Goal: Task Accomplishment & Management: Use online tool/utility

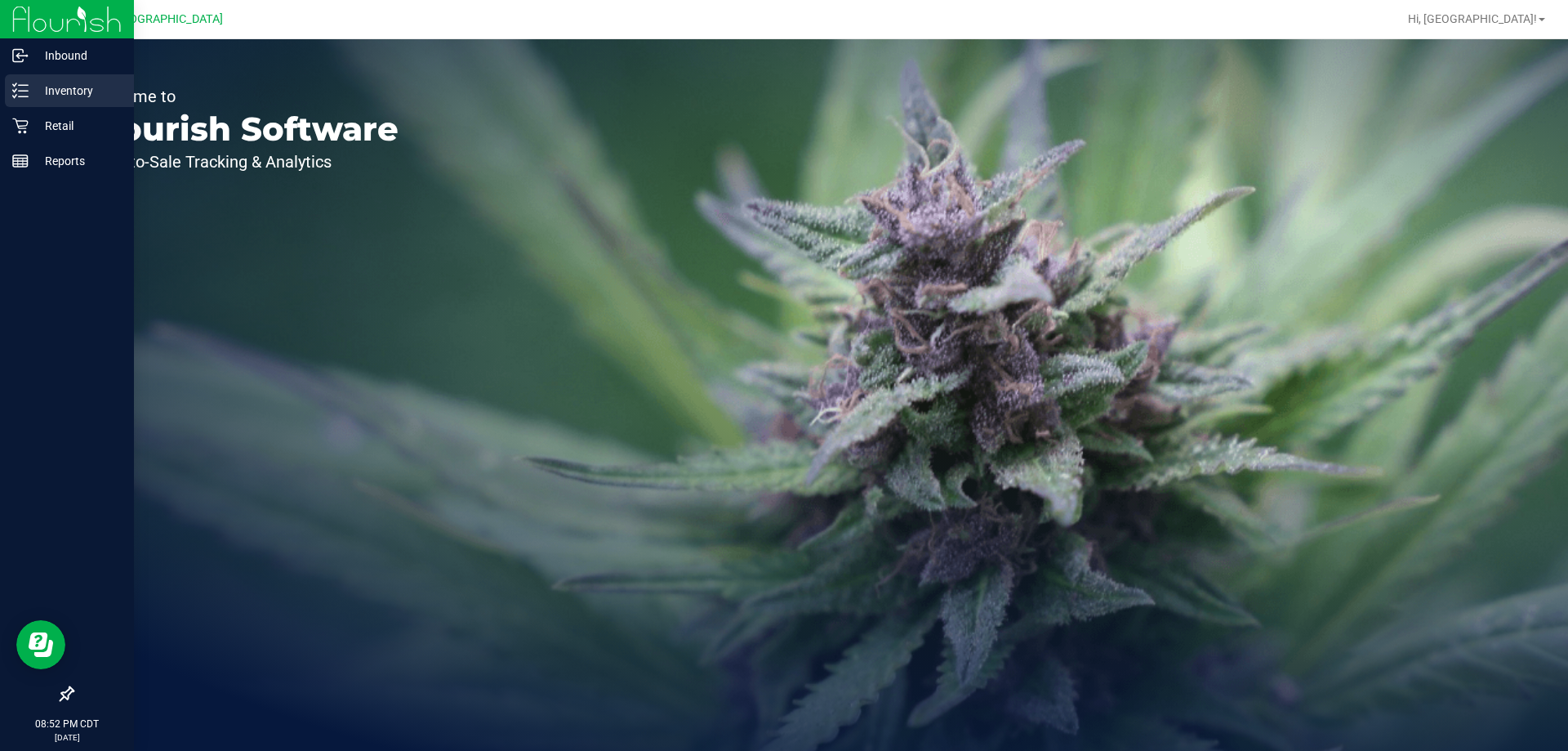
click at [29, 82] on p "Inventory" at bounding box center [77, 90] width 98 height 20
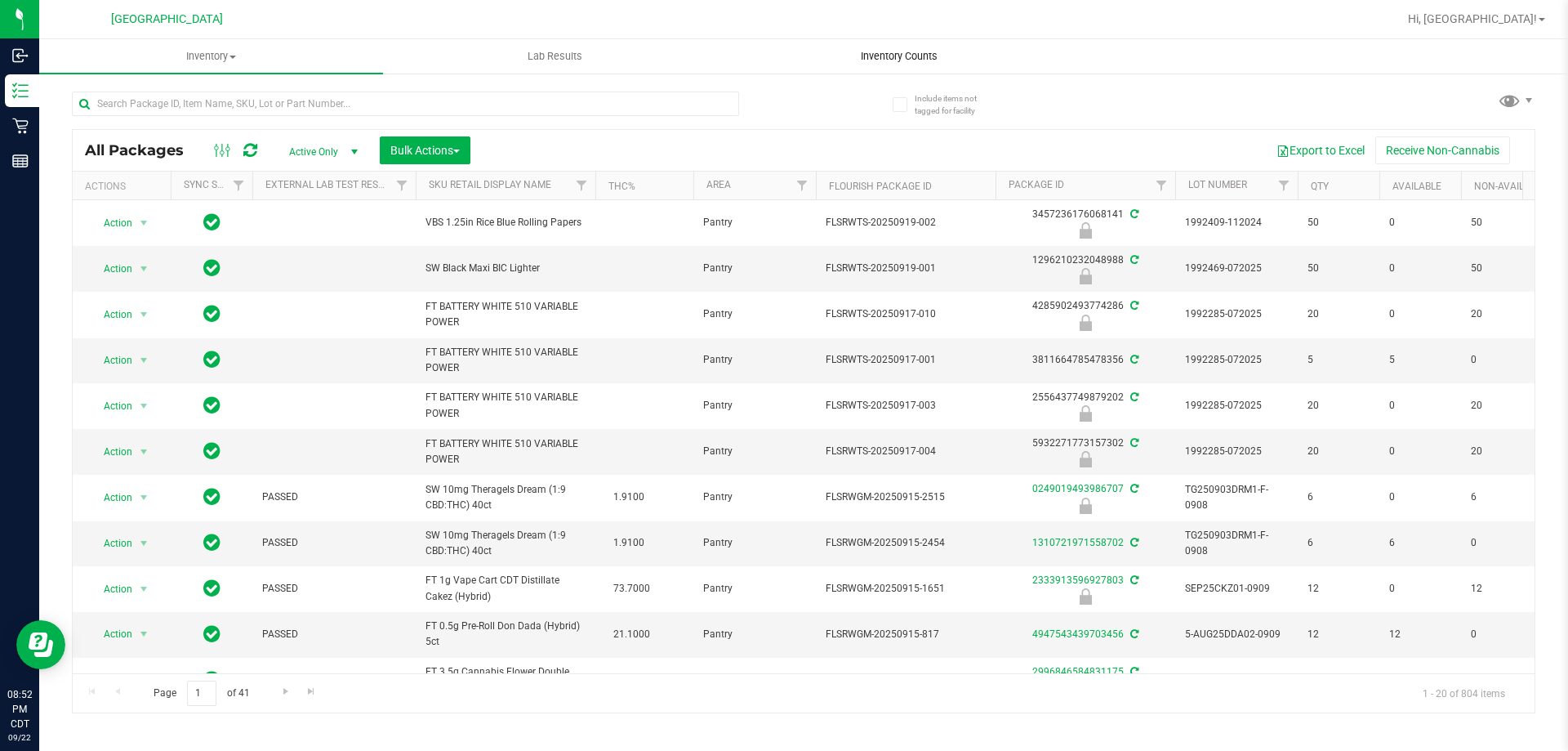
click at [924, 60] on span "Inventory Counts" at bounding box center [899, 57] width 121 height 15
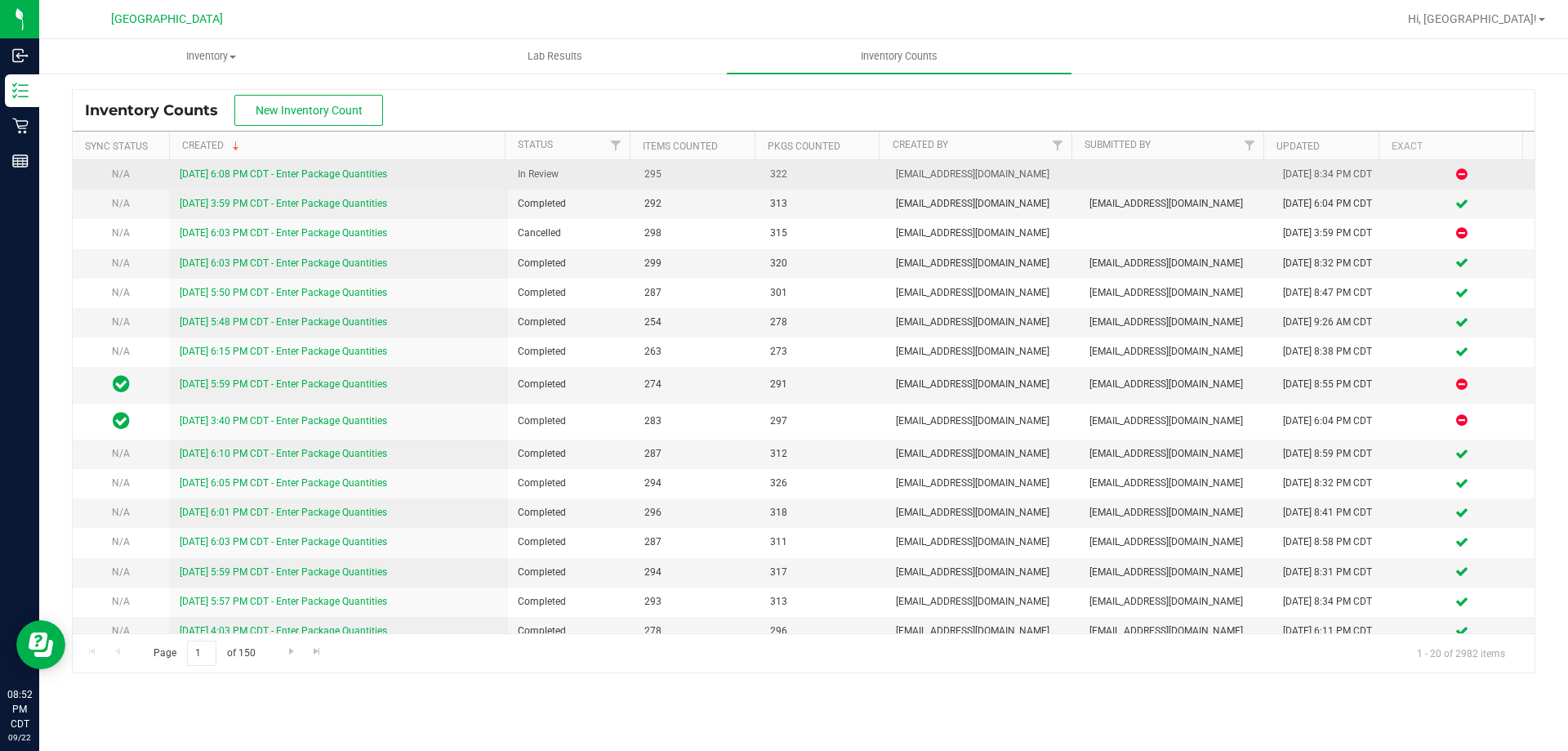
click at [335, 175] on link "[DATE] 6:08 PM CDT - Enter Package Quantities" at bounding box center [283, 174] width 207 height 11
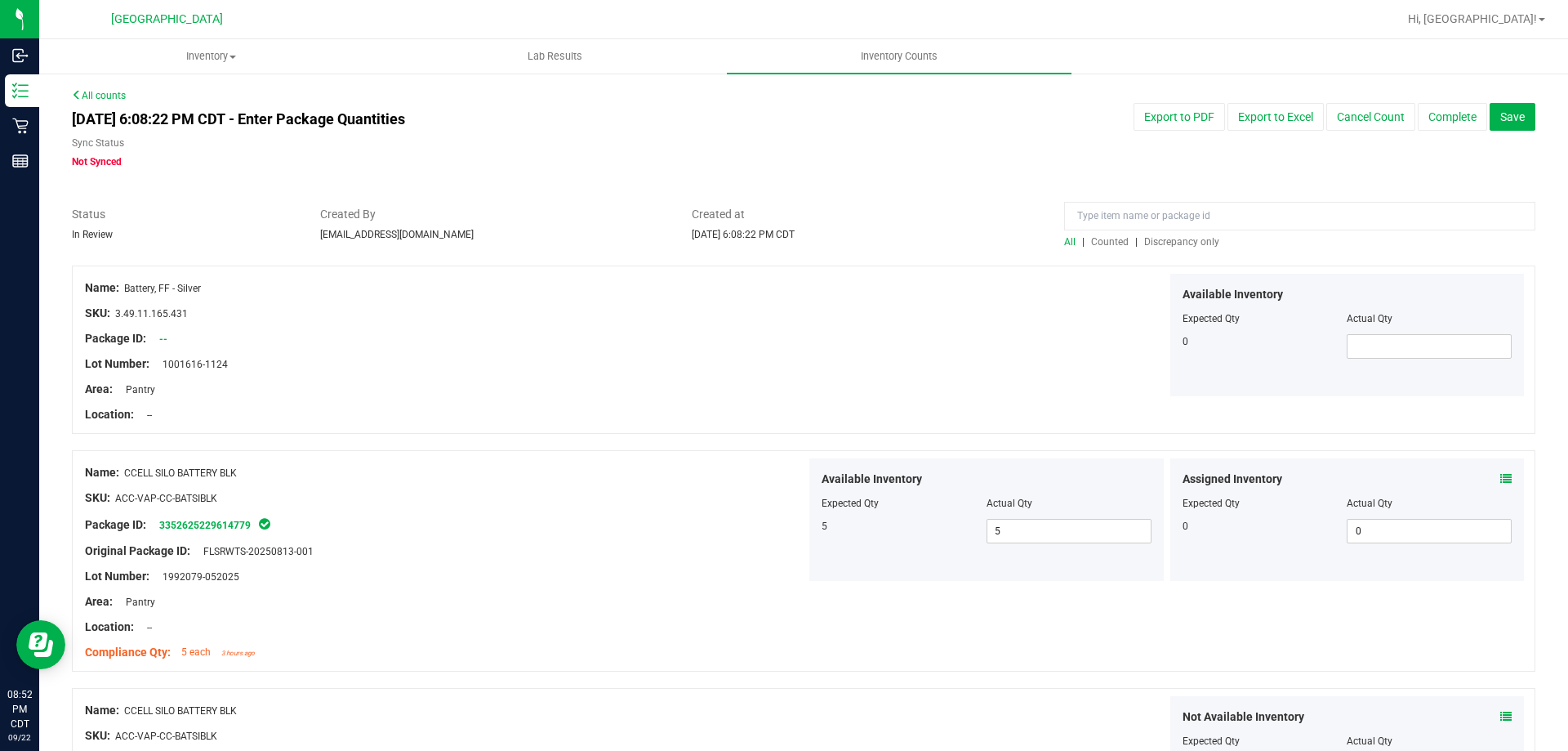
click at [1152, 244] on span "Discrepancy only" at bounding box center [1181, 242] width 75 height 11
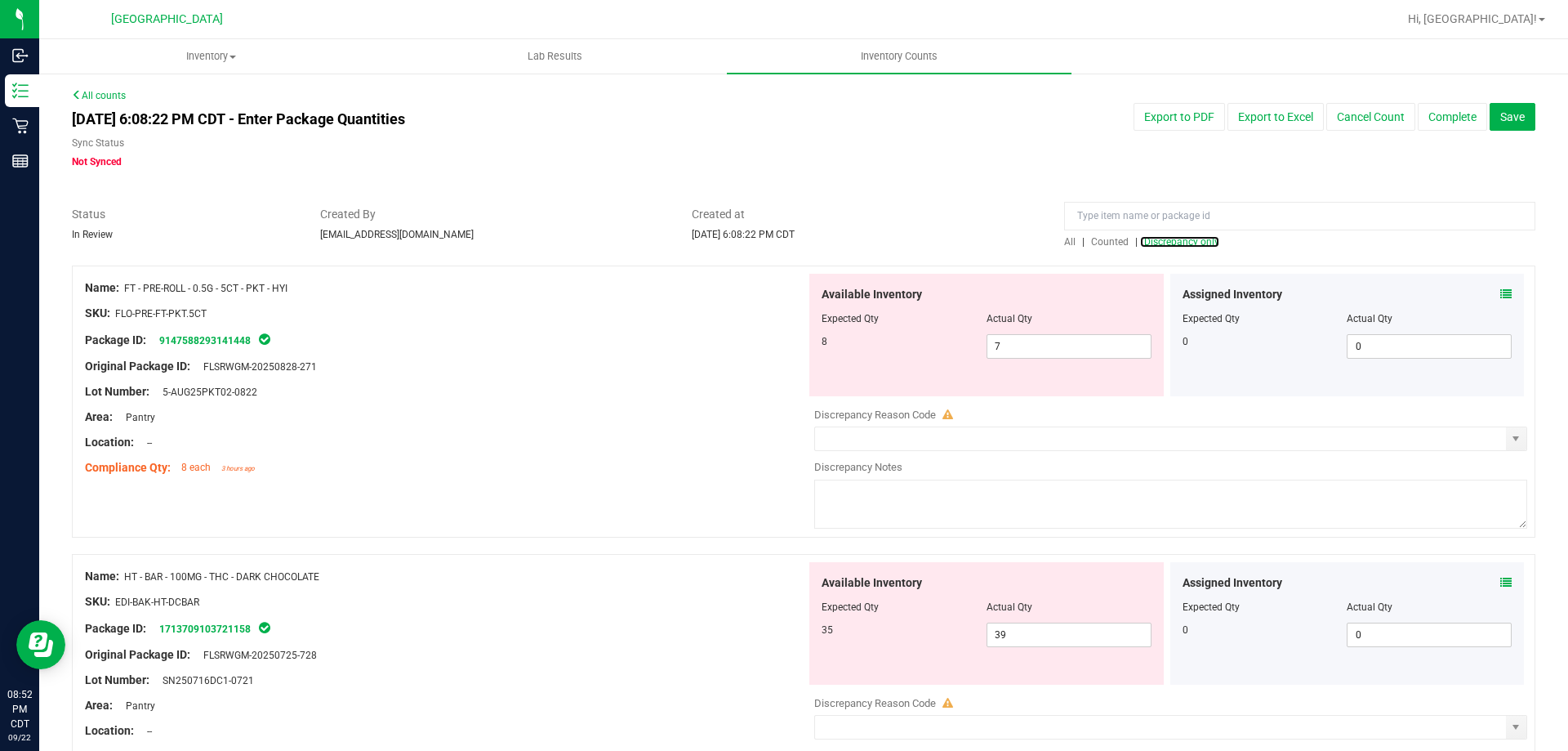
scroll to position [82, 0]
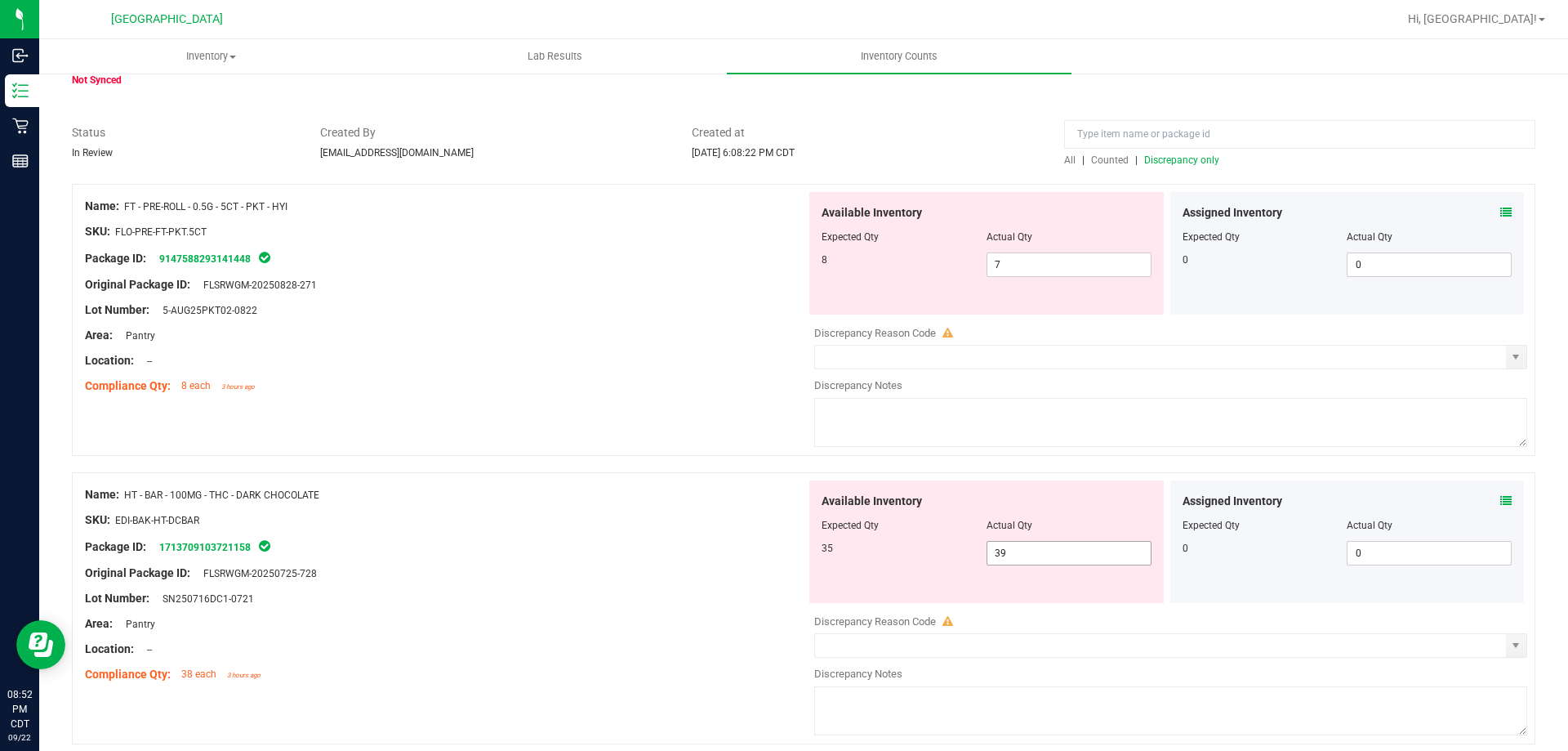
click at [1050, 557] on span "39 39" at bounding box center [1068, 553] width 165 height 24
click at [1050, 557] on input "39" at bounding box center [1069, 553] width 164 height 23
type input "36"
click at [599, 565] on div "Original Package ID: FLSRWGM-20250725-728" at bounding box center [445, 573] width 721 height 17
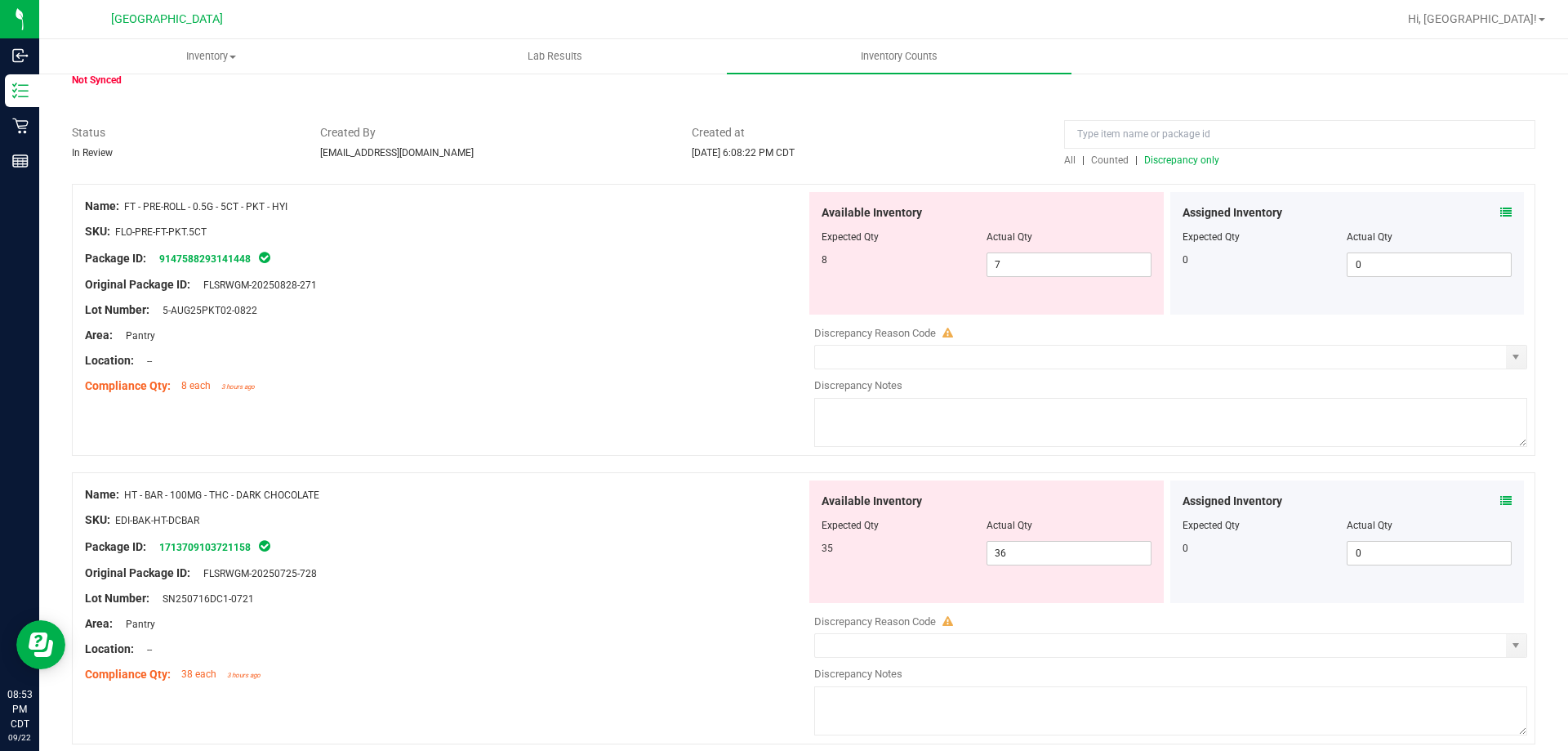
scroll to position [245, 0]
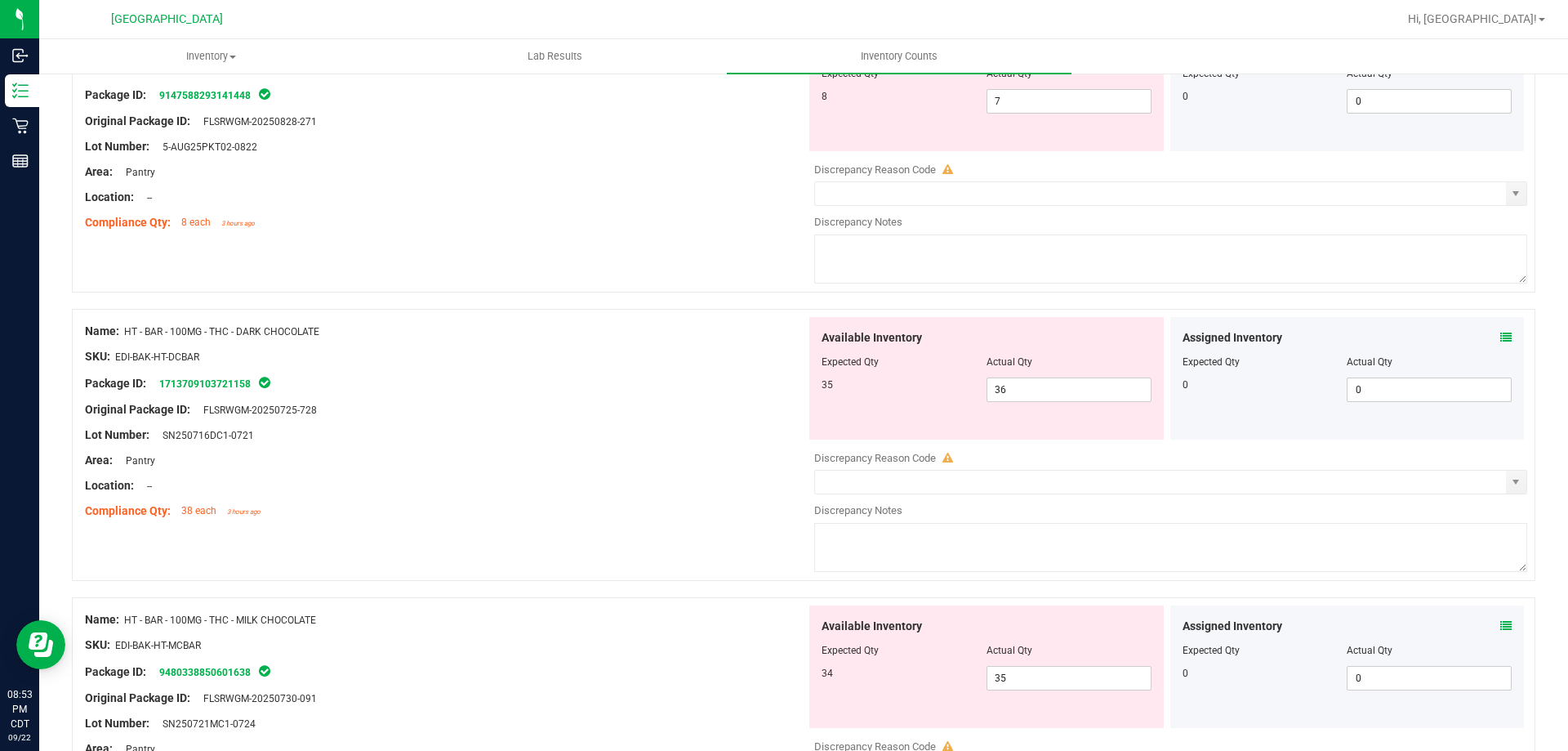
click at [1500, 624] on icon at bounding box center [1506, 625] width 11 height 11
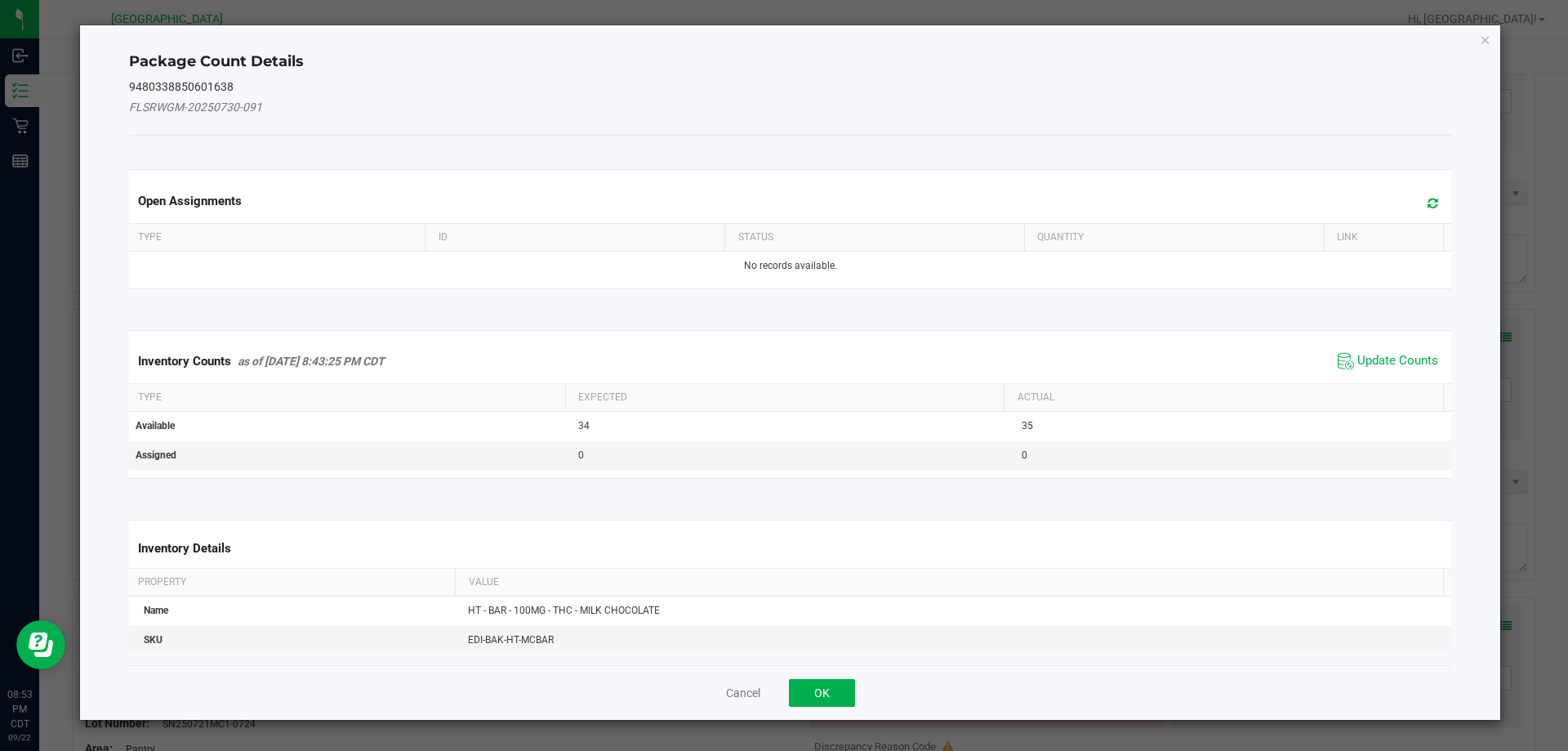
click at [1353, 351] on span "Update Counts" at bounding box center [1388, 361] width 109 height 24
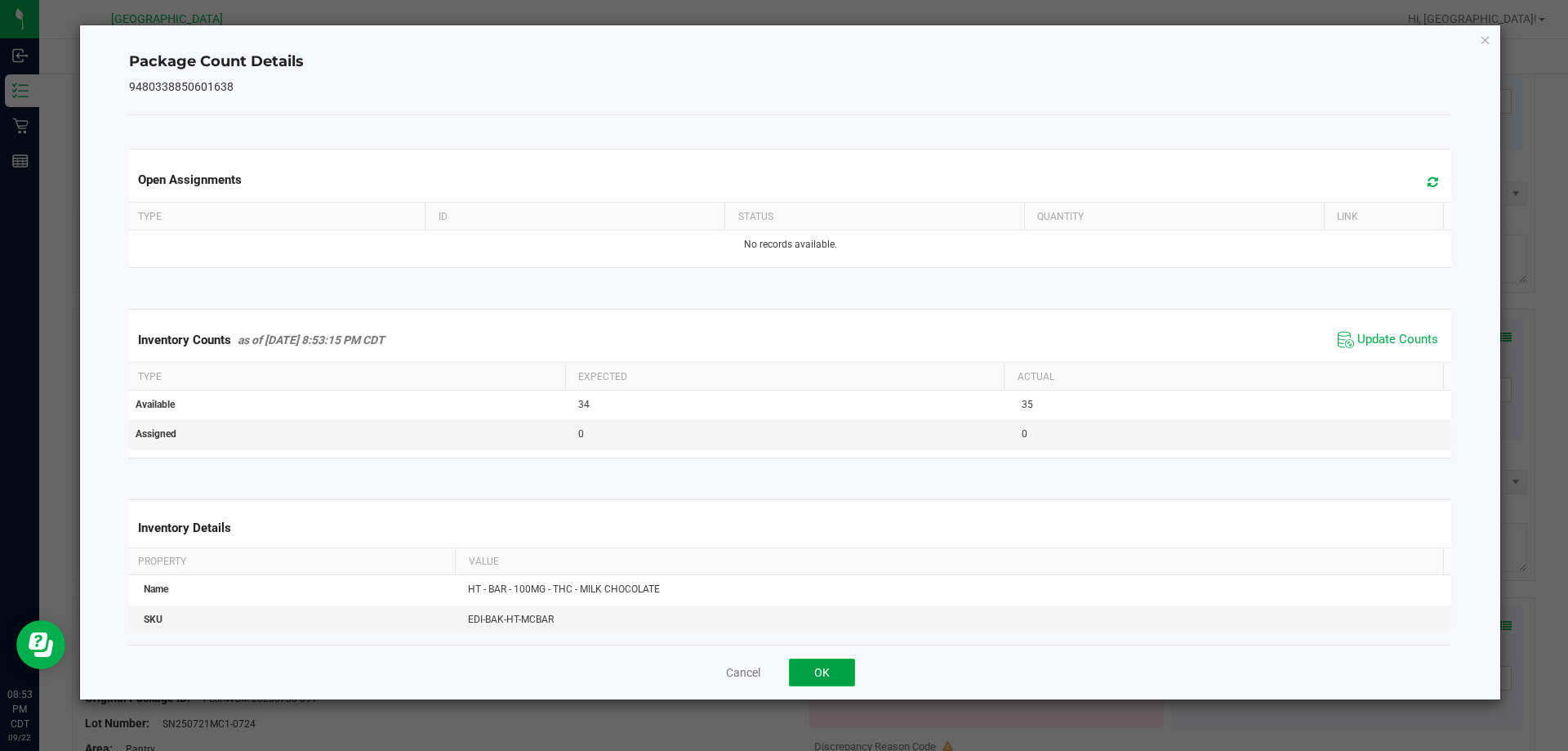
click at [835, 664] on button "OK" at bounding box center [821, 673] width 66 height 28
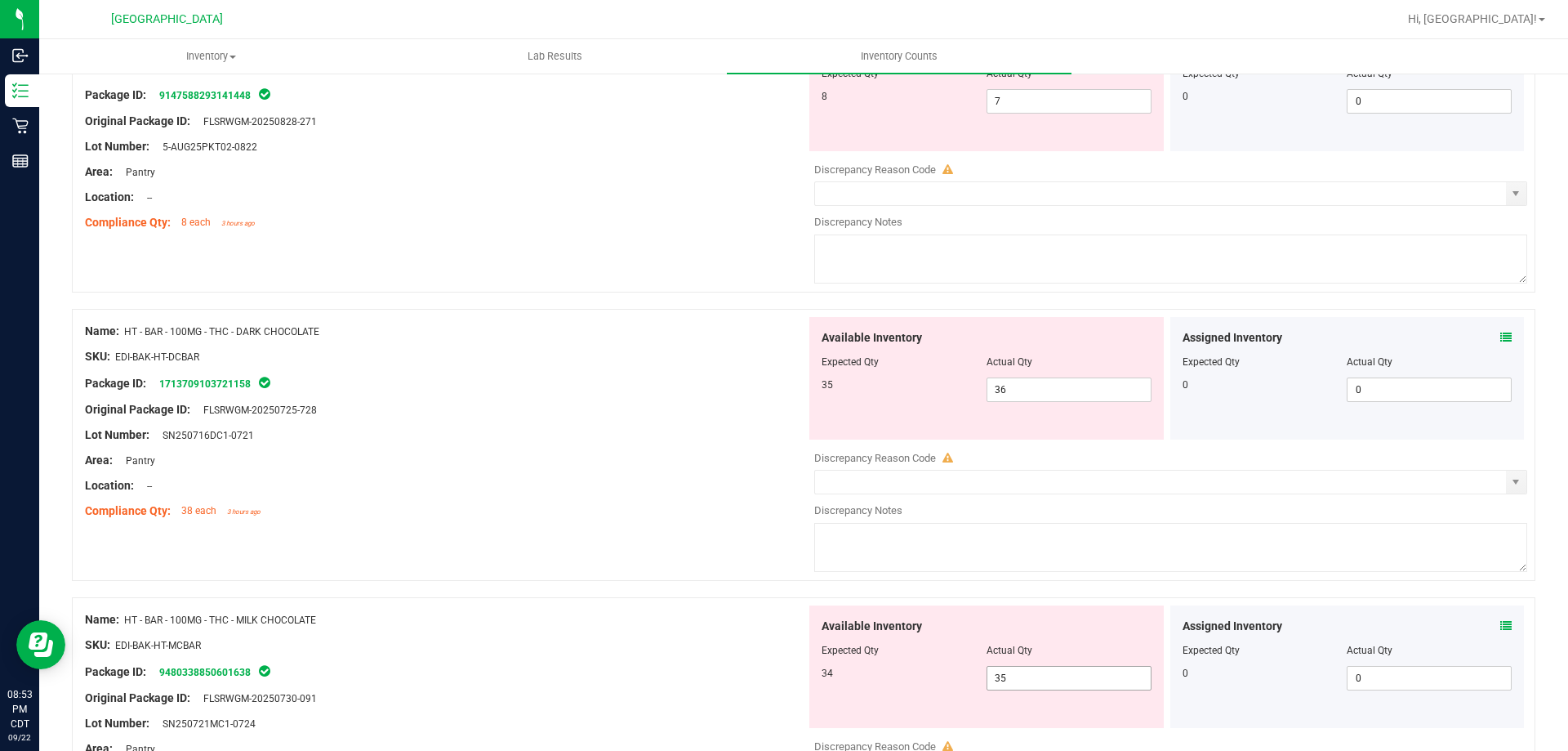
click at [1028, 681] on span "35 35" at bounding box center [1068, 677] width 165 height 24
click at [1028, 681] on input "35" at bounding box center [1069, 677] width 164 height 23
type input "34"
click at [493, 616] on div "Name: HT - BAR - 100MG - THC - MILK CHOCOLATE" at bounding box center [445, 620] width 721 height 17
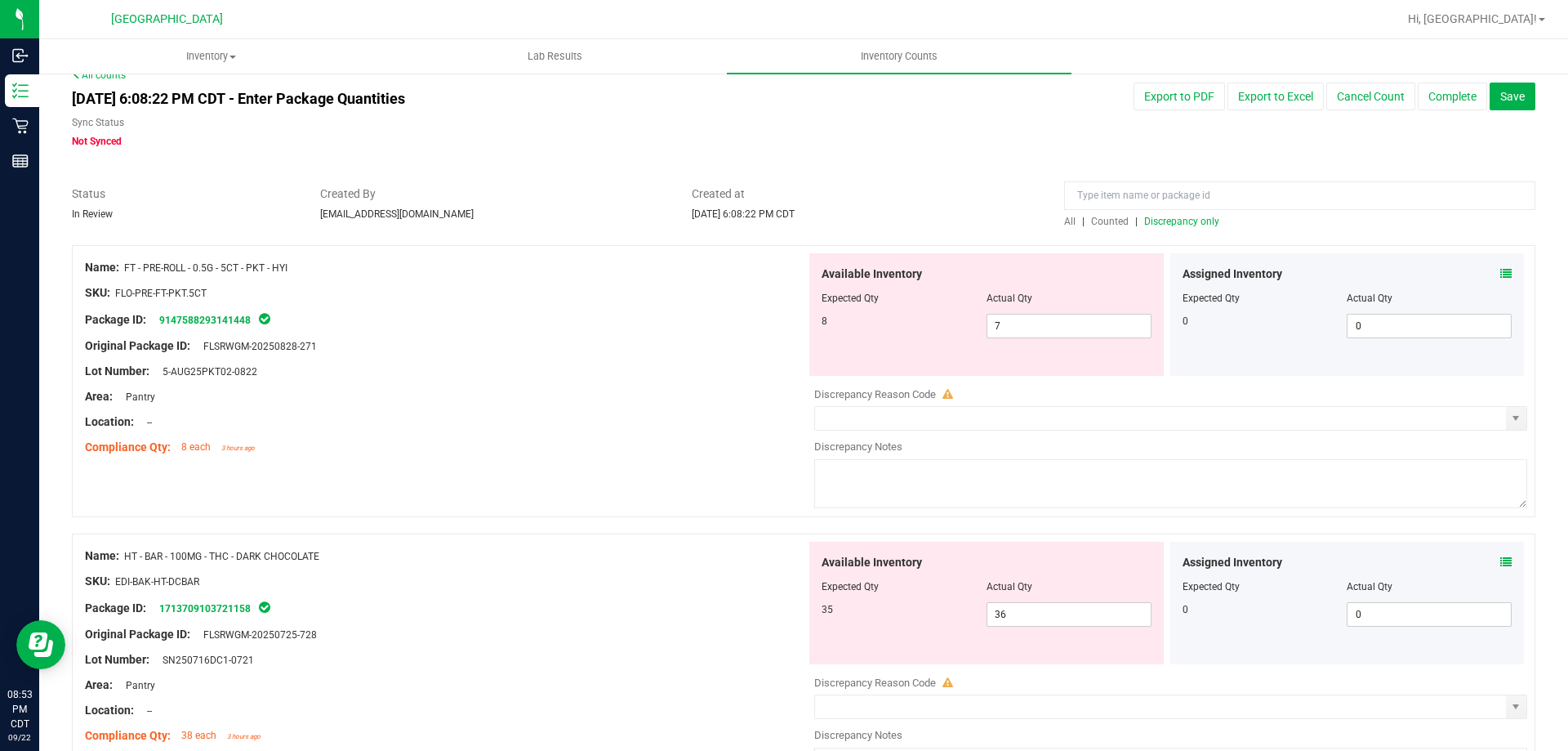
scroll to position [0, 0]
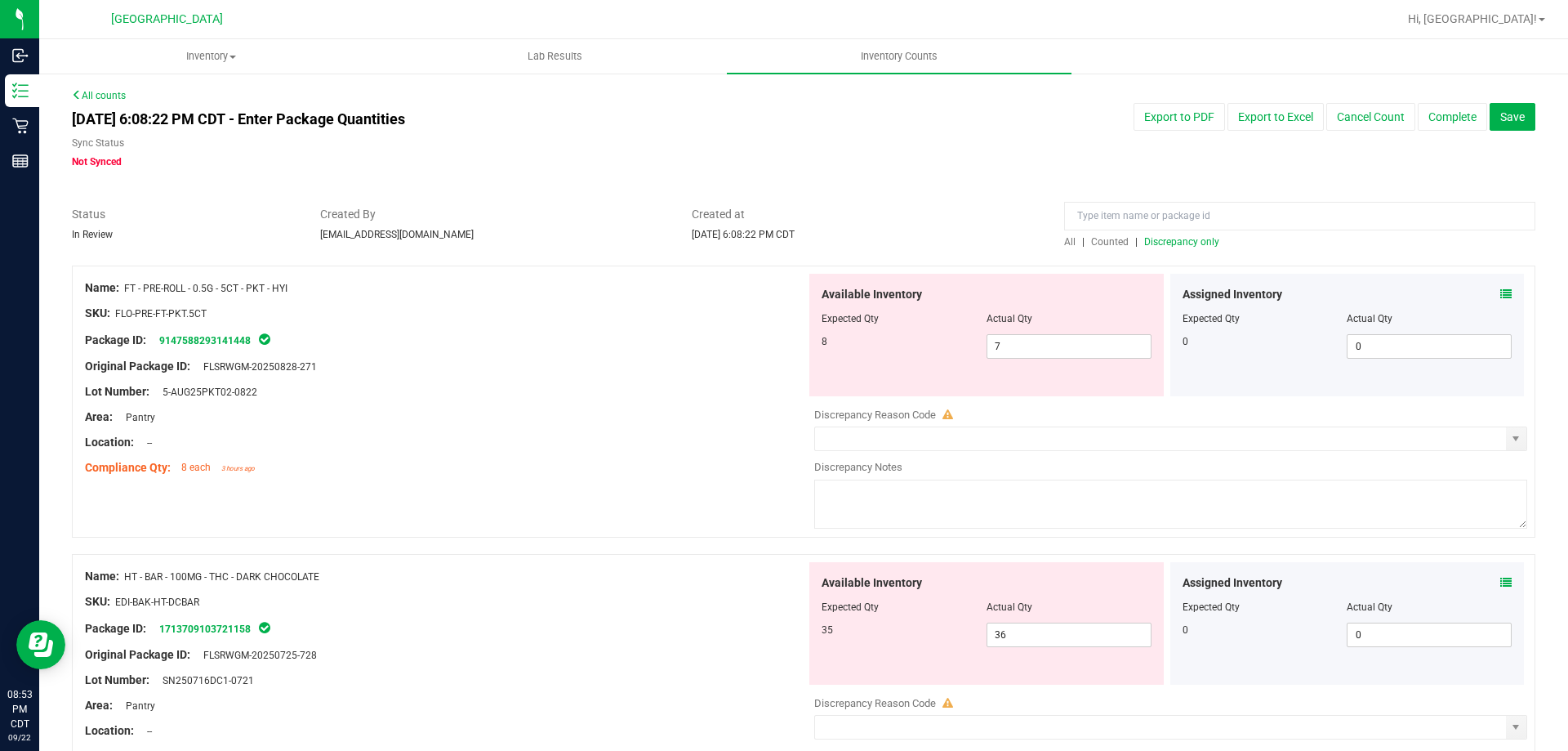
click at [1144, 240] on span "Discrepancy only" at bounding box center [1181, 242] width 75 height 11
click at [1068, 434] on input "text" at bounding box center [1160, 438] width 691 height 23
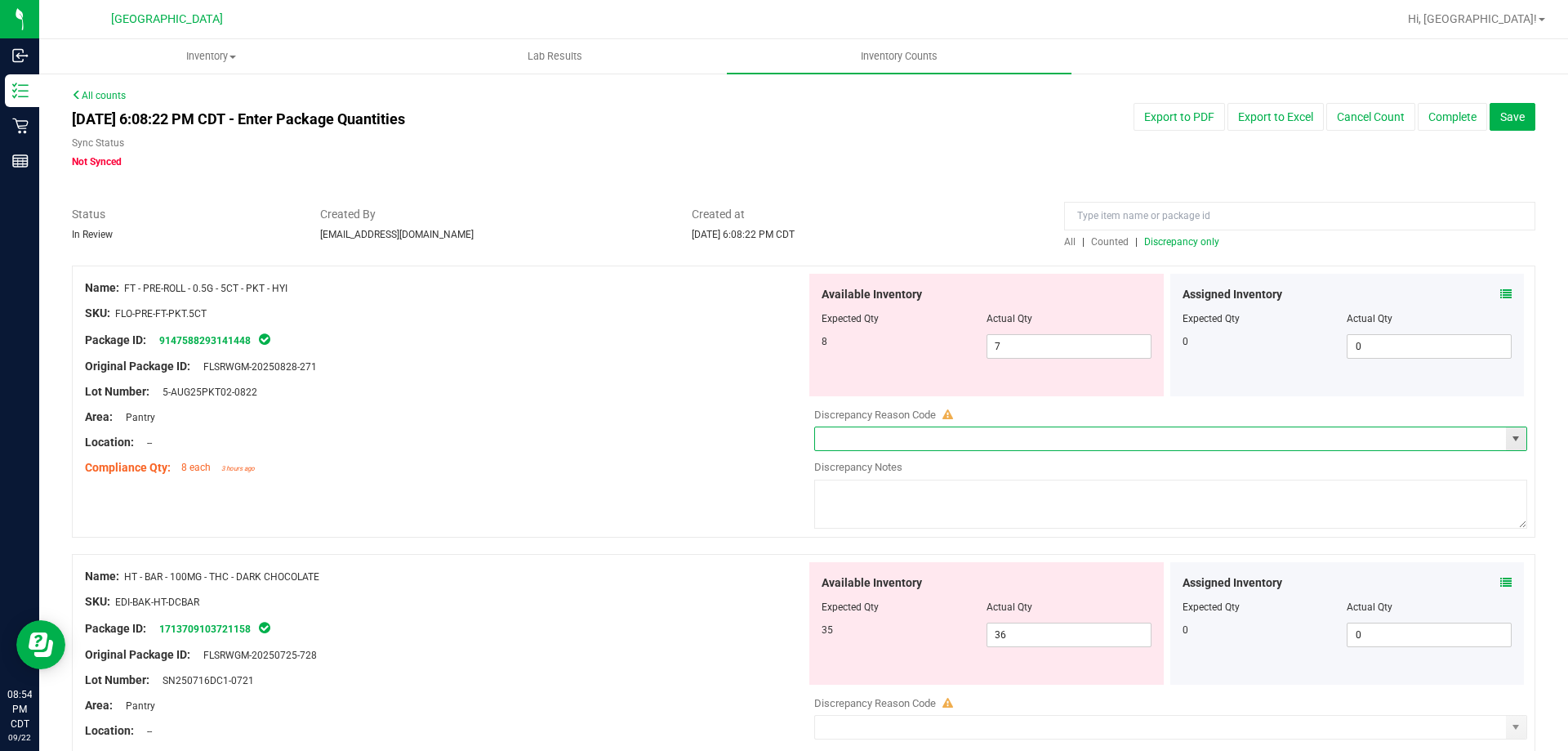
click at [1043, 443] on input "text" at bounding box center [1160, 438] width 691 height 23
click at [1508, 436] on span "select" at bounding box center [1515, 438] width 13 height 13
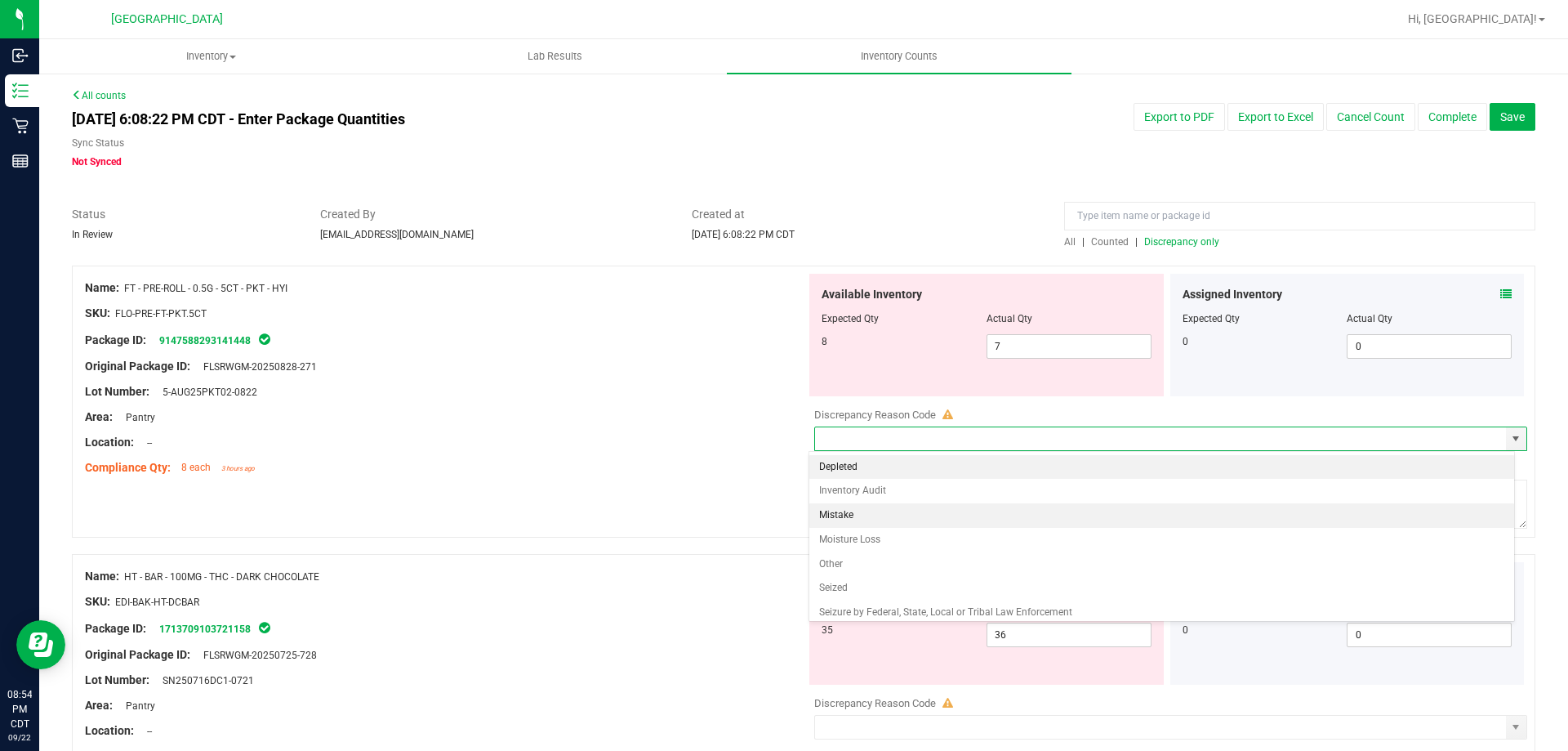
click at [885, 503] on li "Mistake" at bounding box center [1162, 516] width 705 height 24
type input "Mistake"
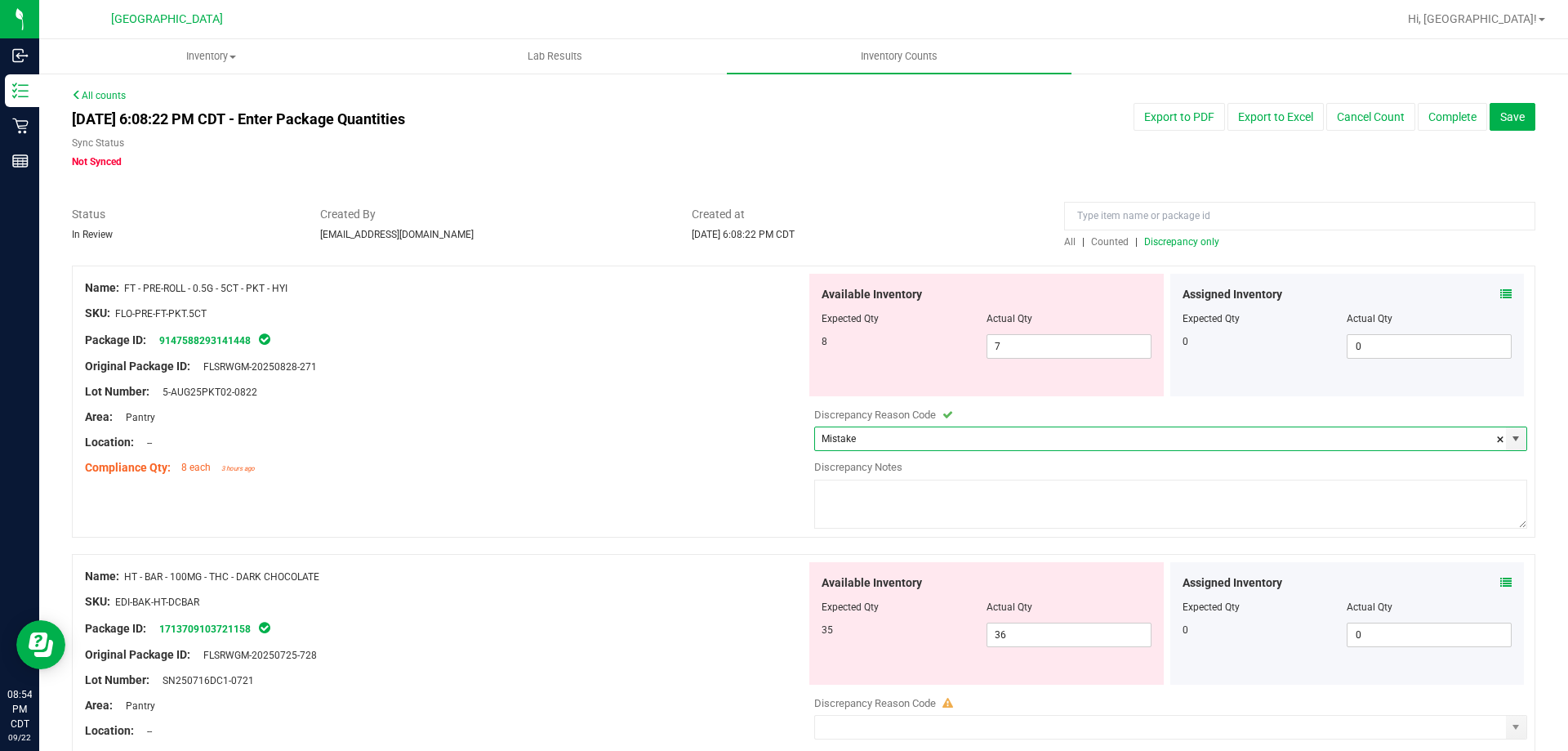
click at [885, 503] on textarea at bounding box center [1170, 503] width 712 height 49
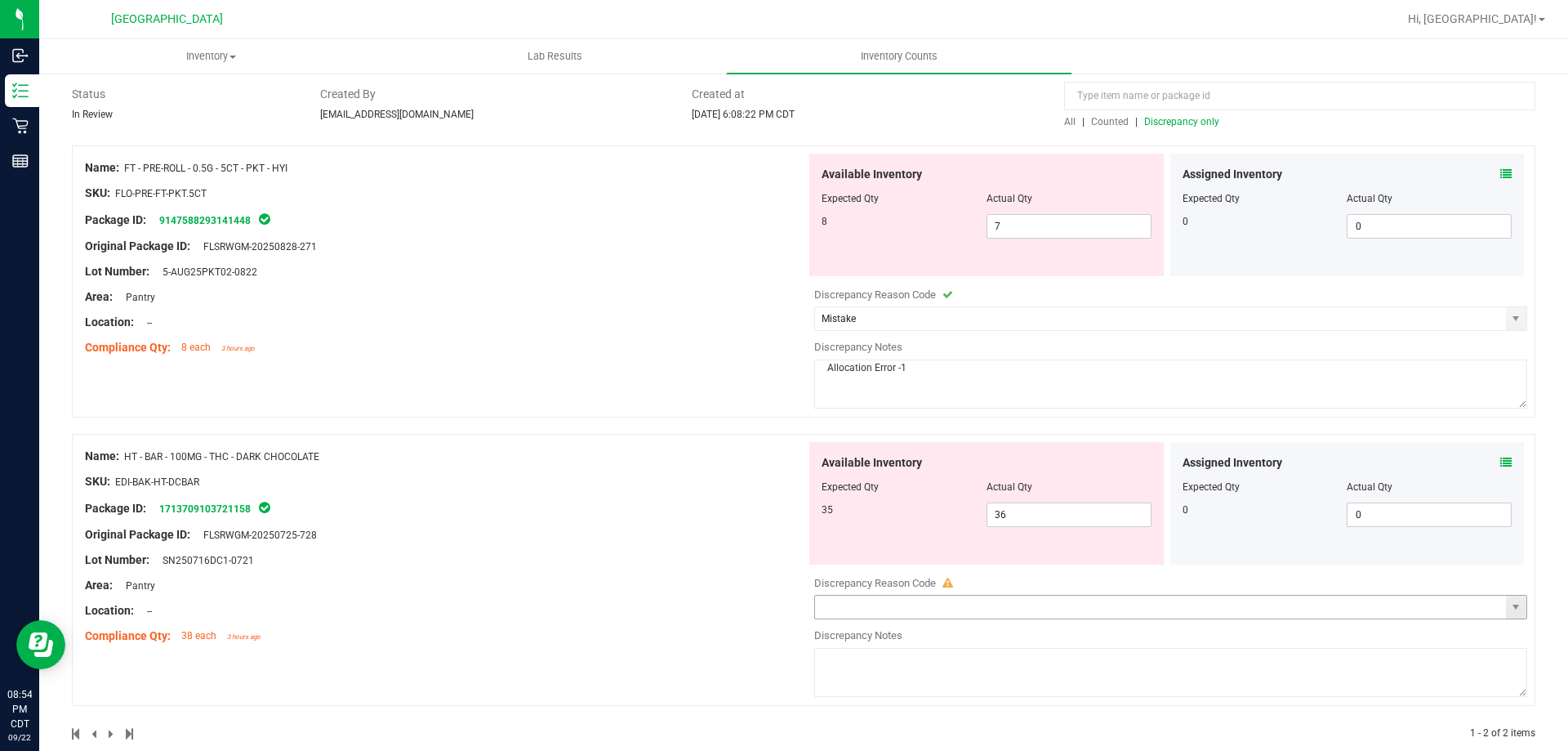
scroll to position [147, 0]
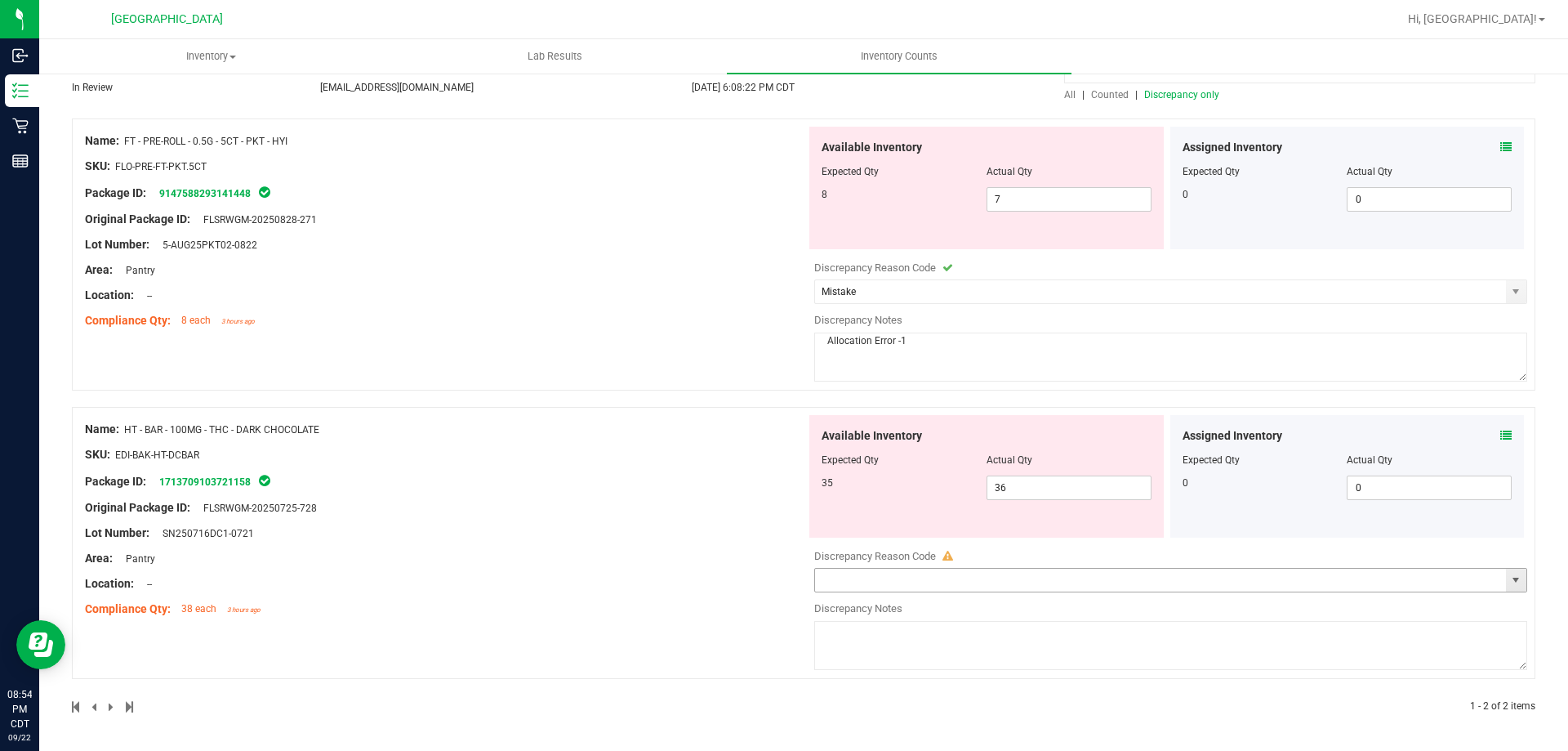
type textarea "Allocation Error -1"
click at [1053, 573] on input "text" at bounding box center [1160, 580] width 691 height 23
click at [1506, 580] on span "select" at bounding box center [1516, 580] width 20 height 23
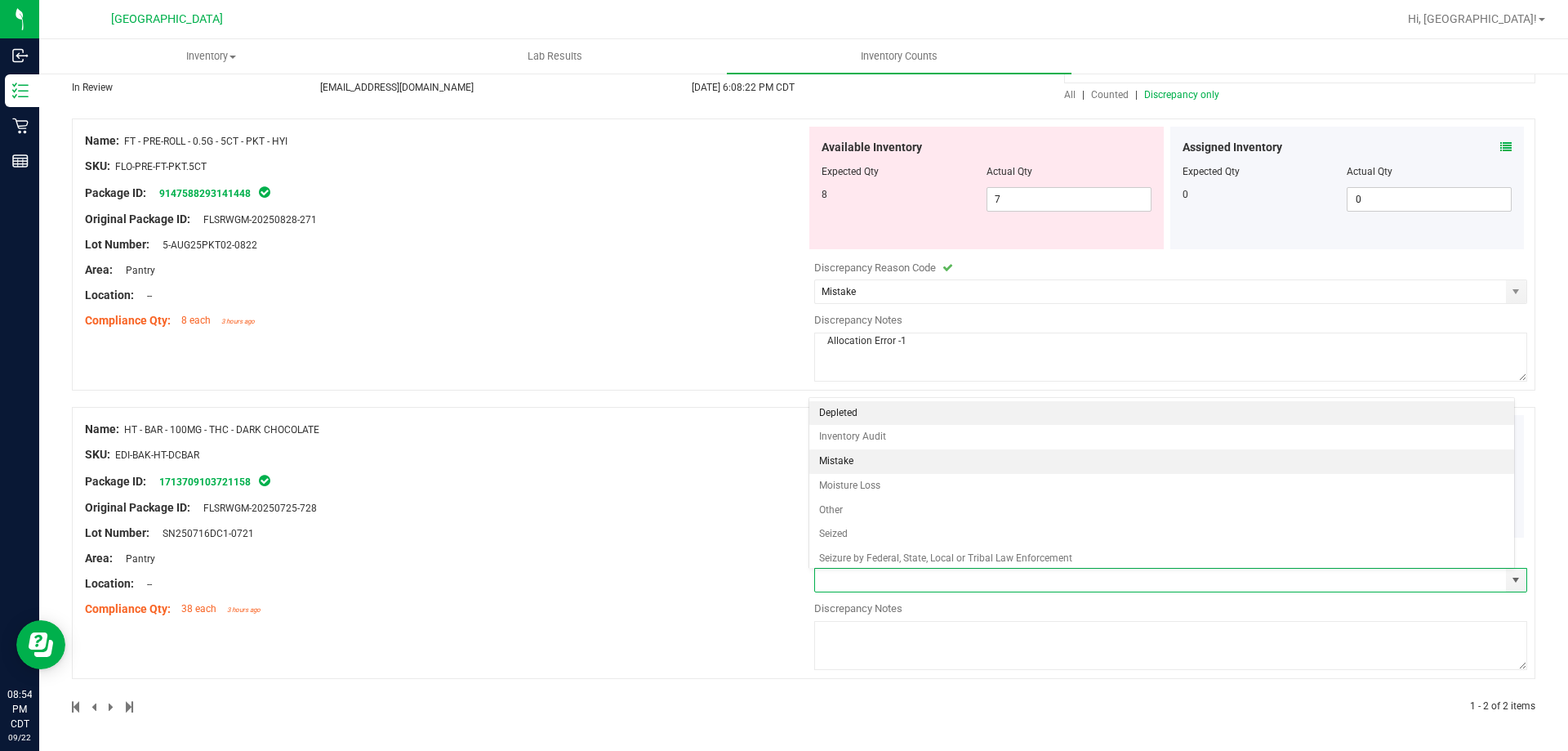
click at [890, 463] on li "Mistake" at bounding box center [1162, 462] width 705 height 24
type input "Mistake"
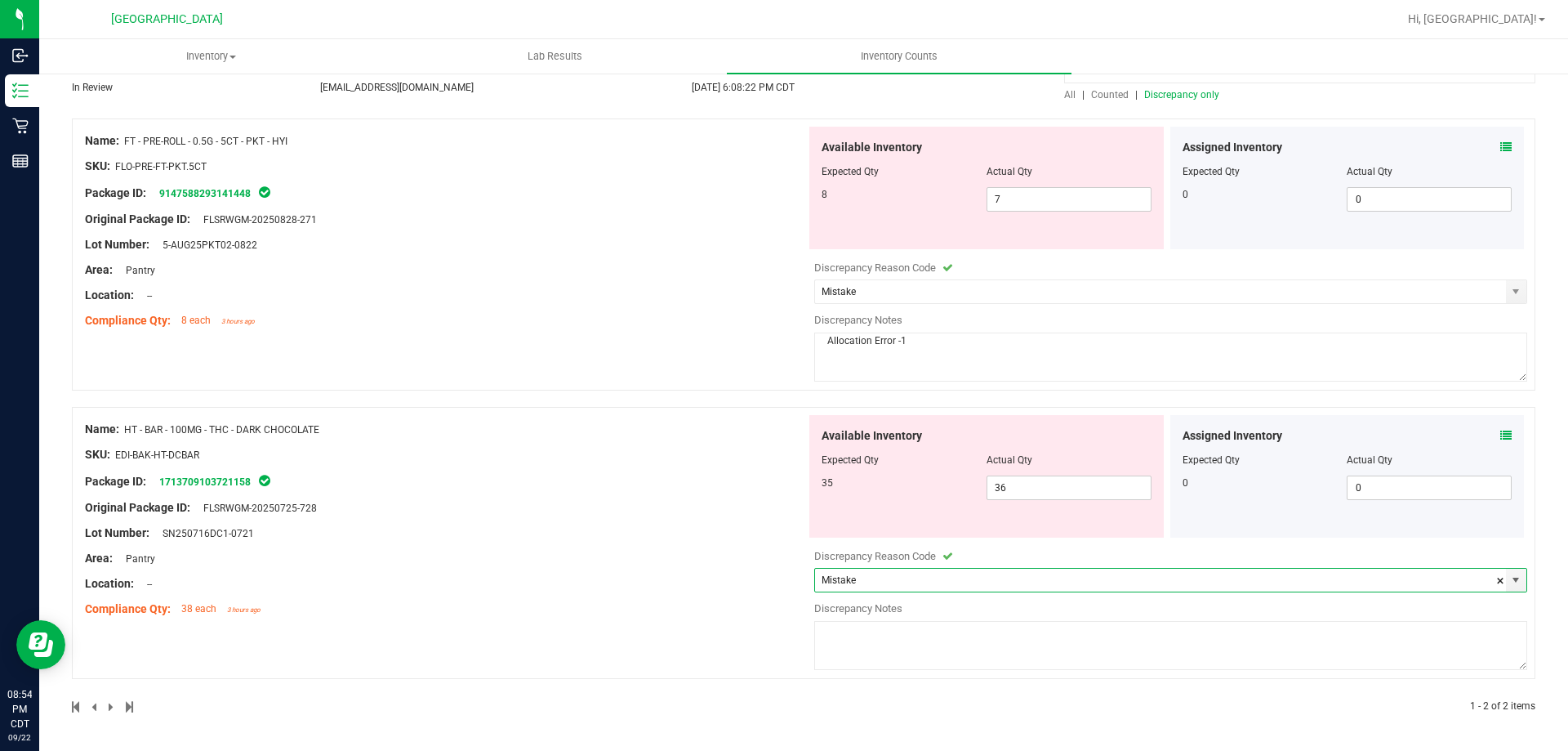
click at [866, 634] on textarea at bounding box center [1170, 645] width 712 height 49
type textarea "Allocation Error +1"
click at [720, 571] on div at bounding box center [445, 570] width 721 height 8
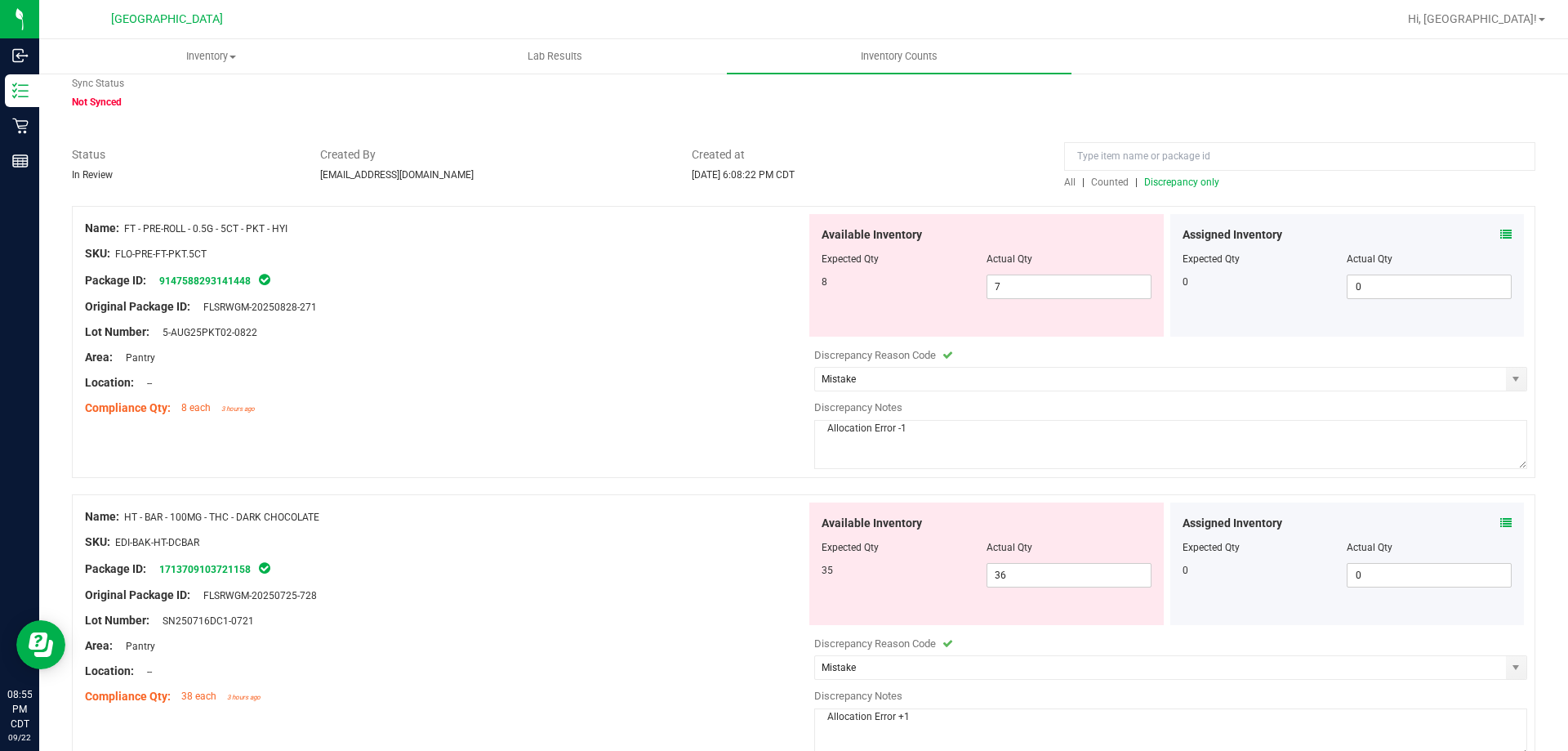
scroll to position [0, 0]
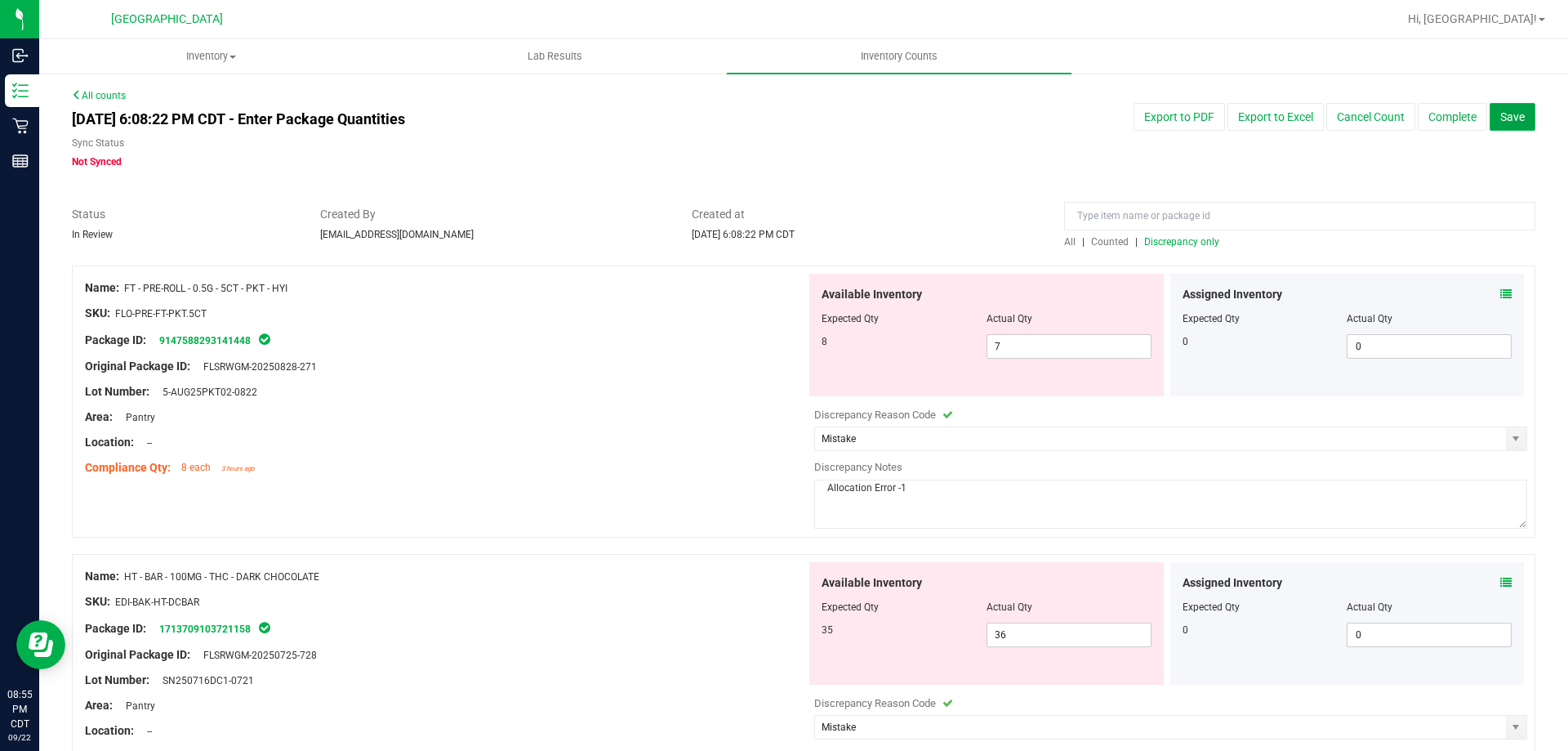
click at [1511, 115] on span "Save" at bounding box center [1512, 117] width 24 height 13
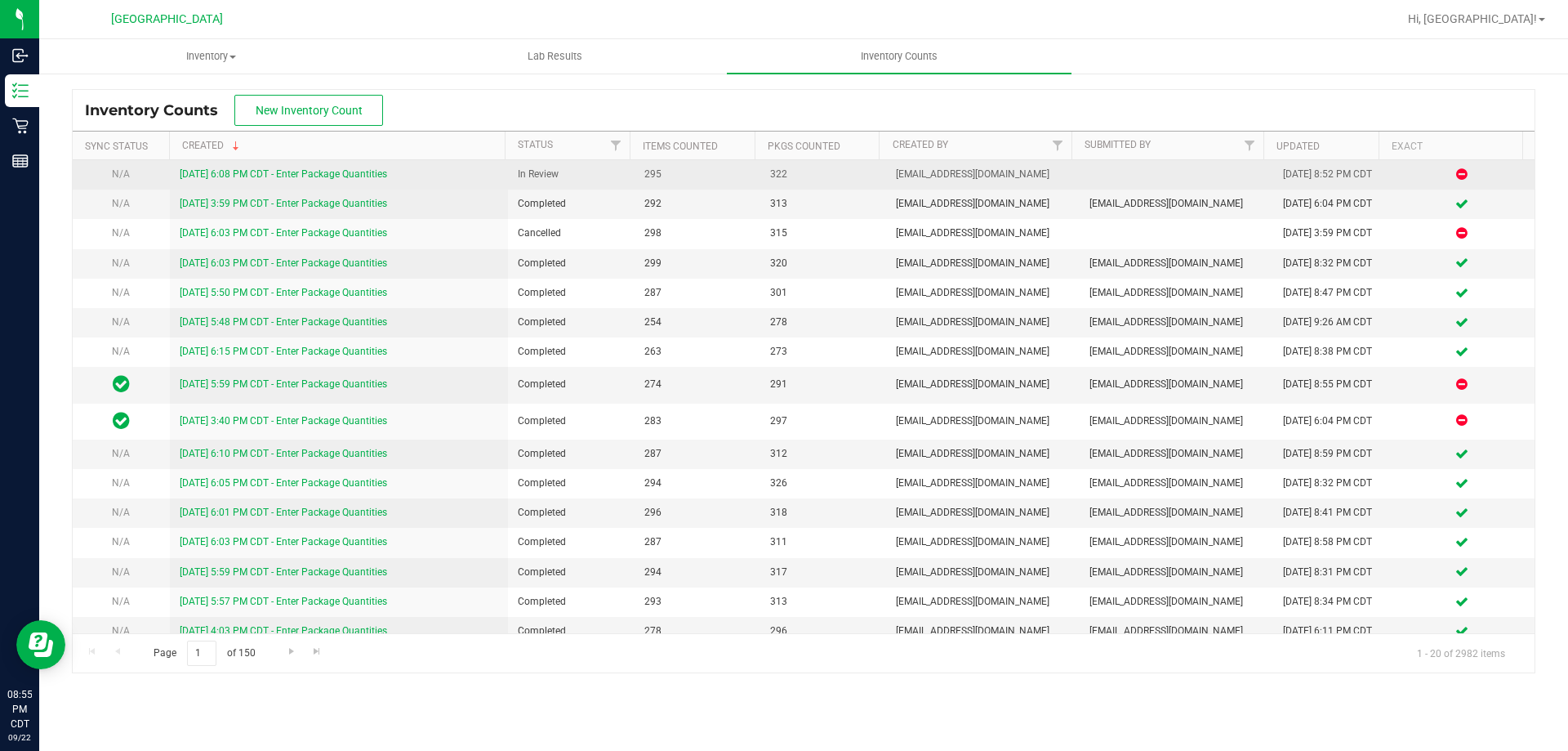
click at [371, 178] on link "[DATE] 6:08 PM CDT - Enter Package Quantities" at bounding box center [283, 174] width 207 height 11
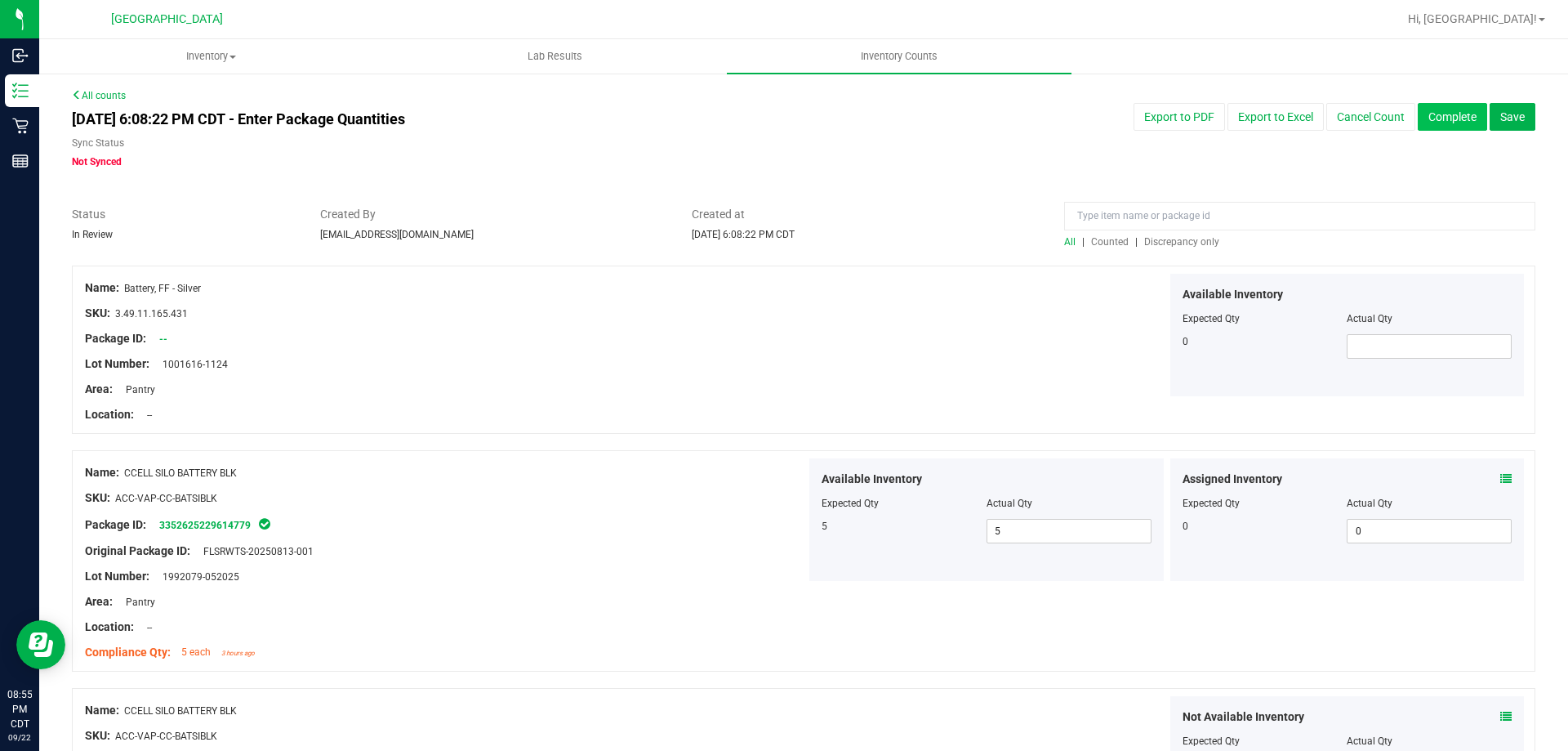
click at [1428, 124] on button "Complete" at bounding box center [1452, 117] width 70 height 28
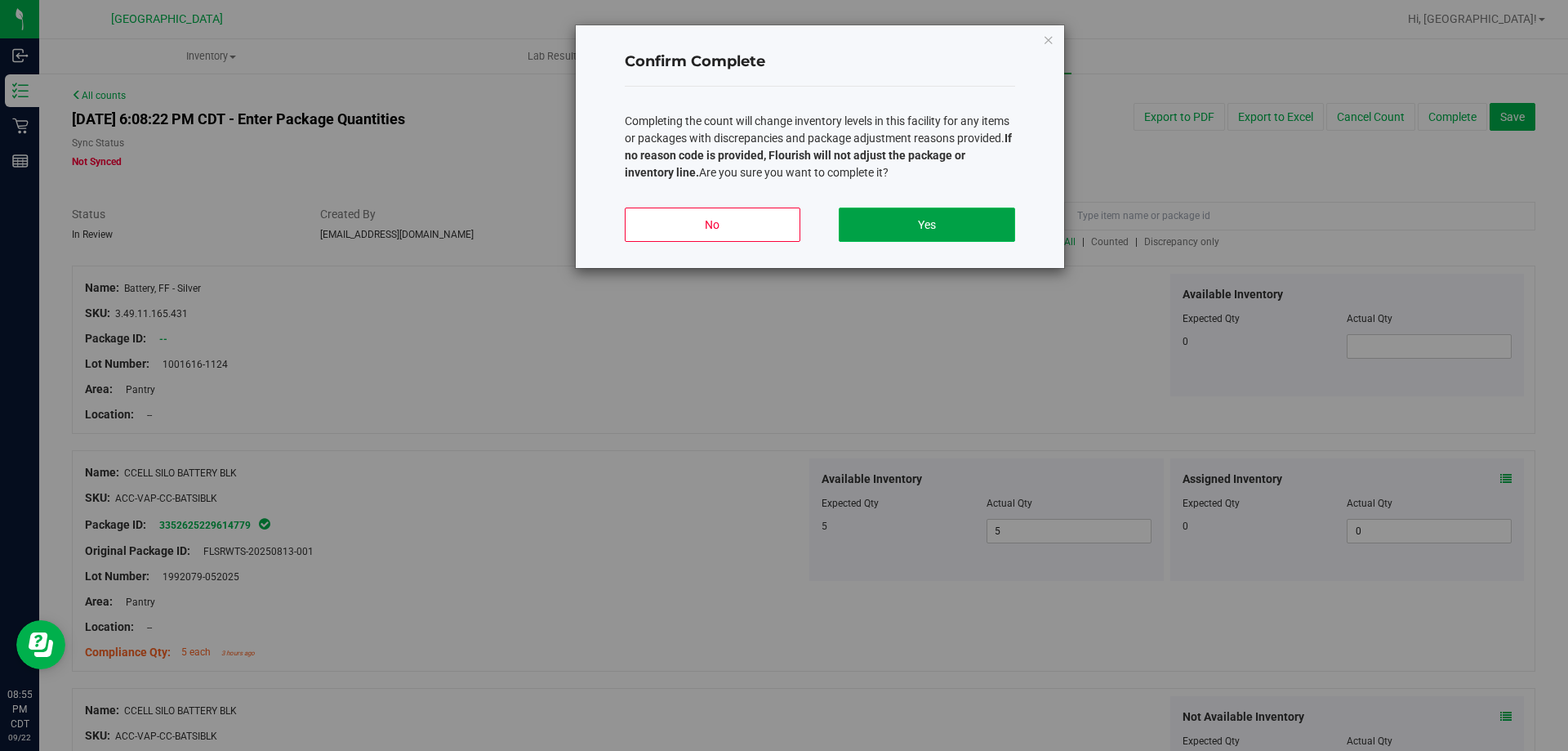
click at [900, 215] on button "Yes" at bounding box center [926, 224] width 176 height 34
